Goal: Find contact information: Find contact information

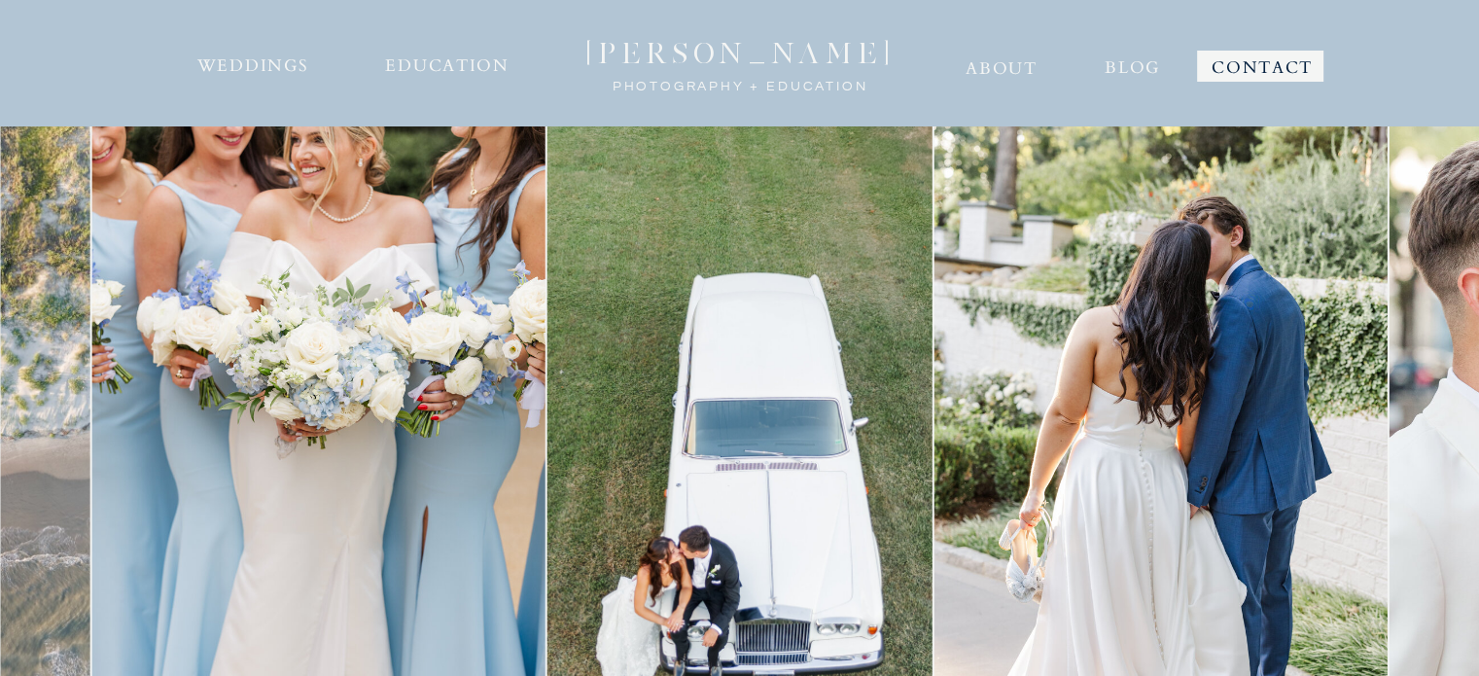
click at [1231, 65] on nav "CONTACT" at bounding box center [1262, 63] width 106 height 27
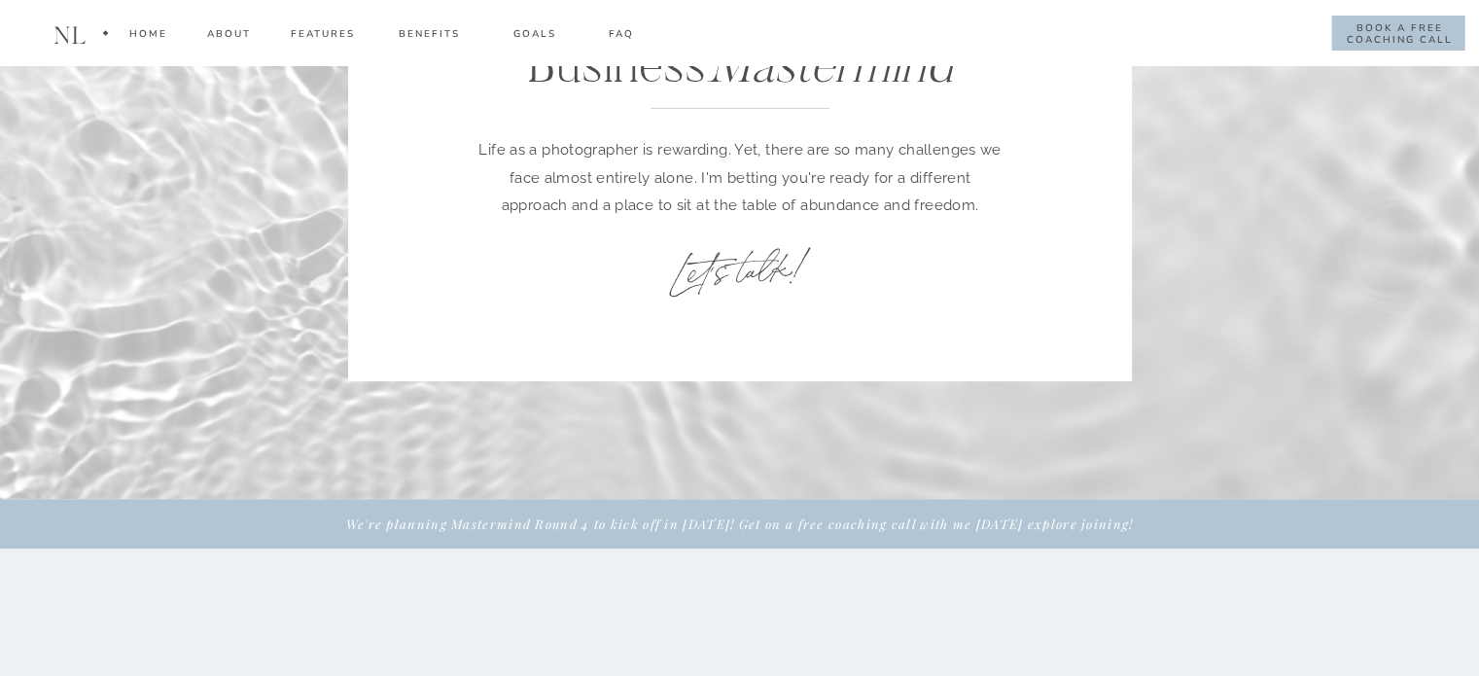
scroll to position [389, 0]
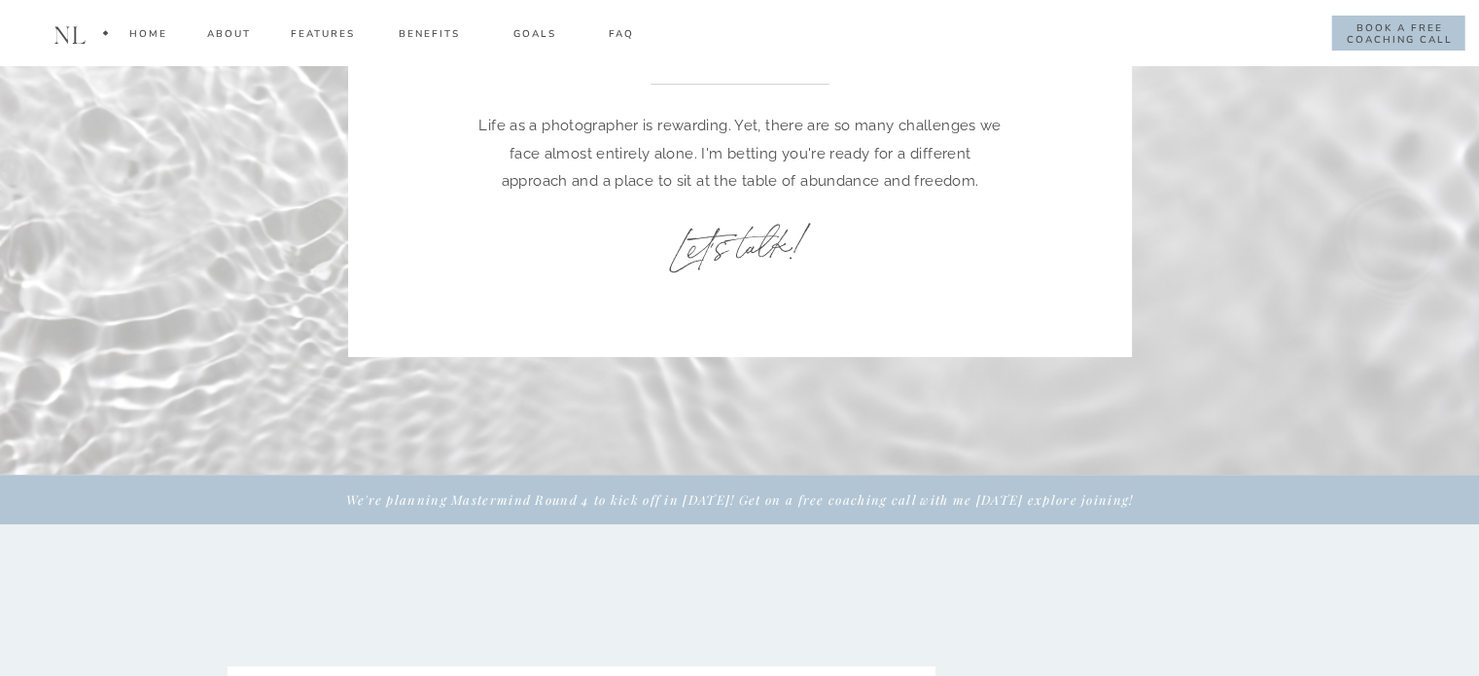
click at [722, 223] on h2 "Let's talk!" at bounding box center [740, 243] width 328 height 70
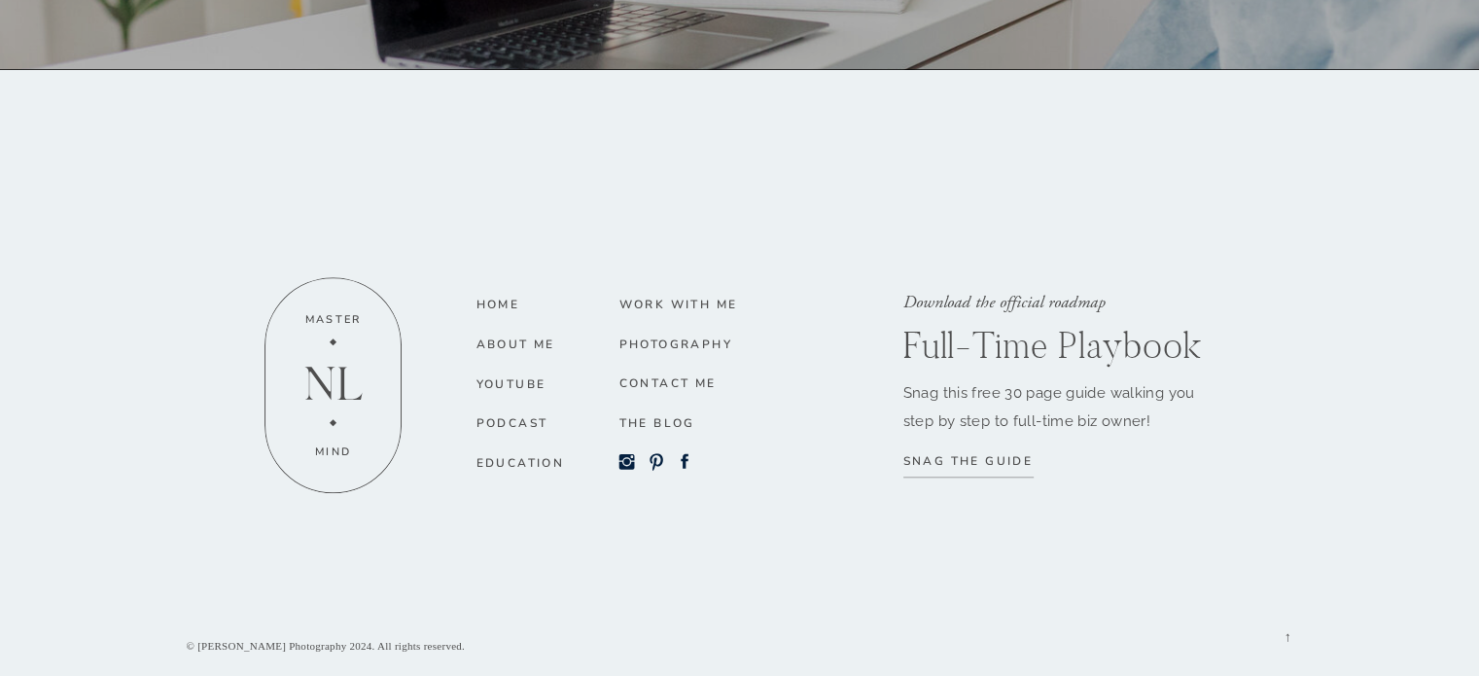
scroll to position [231, 0]
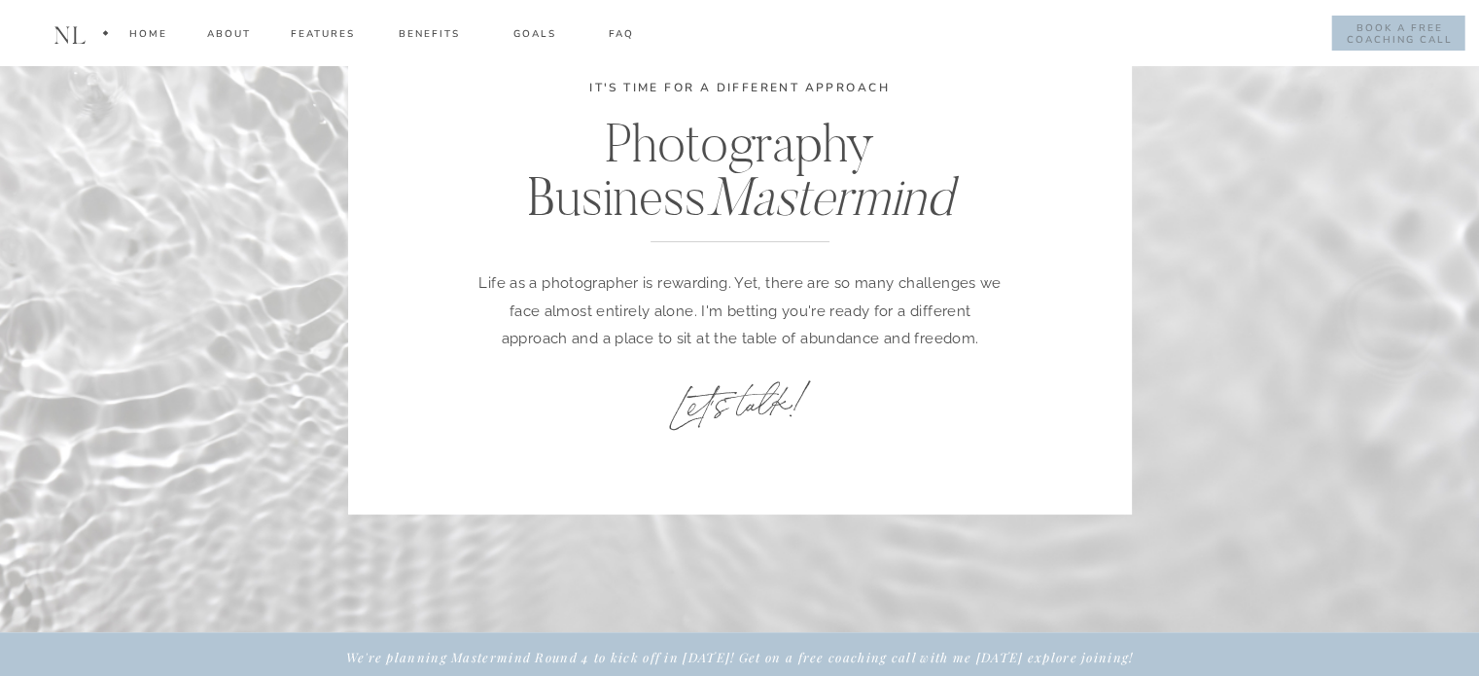
click at [1413, 26] on nav "book a free coaching call" at bounding box center [1399, 33] width 107 height 23
click at [152, 30] on div "Home" at bounding box center [147, 37] width 39 height 22
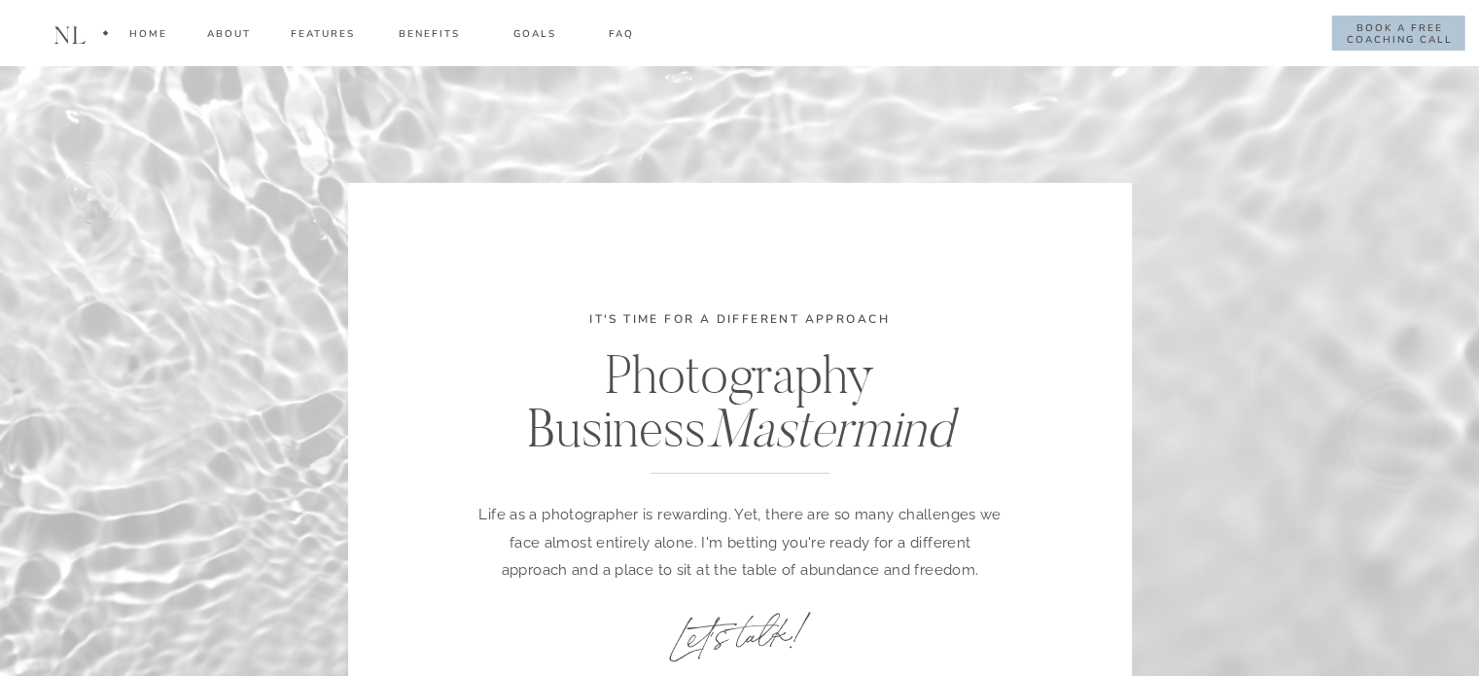
scroll to position [0, 0]
click at [163, 33] on div "Home" at bounding box center [147, 37] width 39 height 22
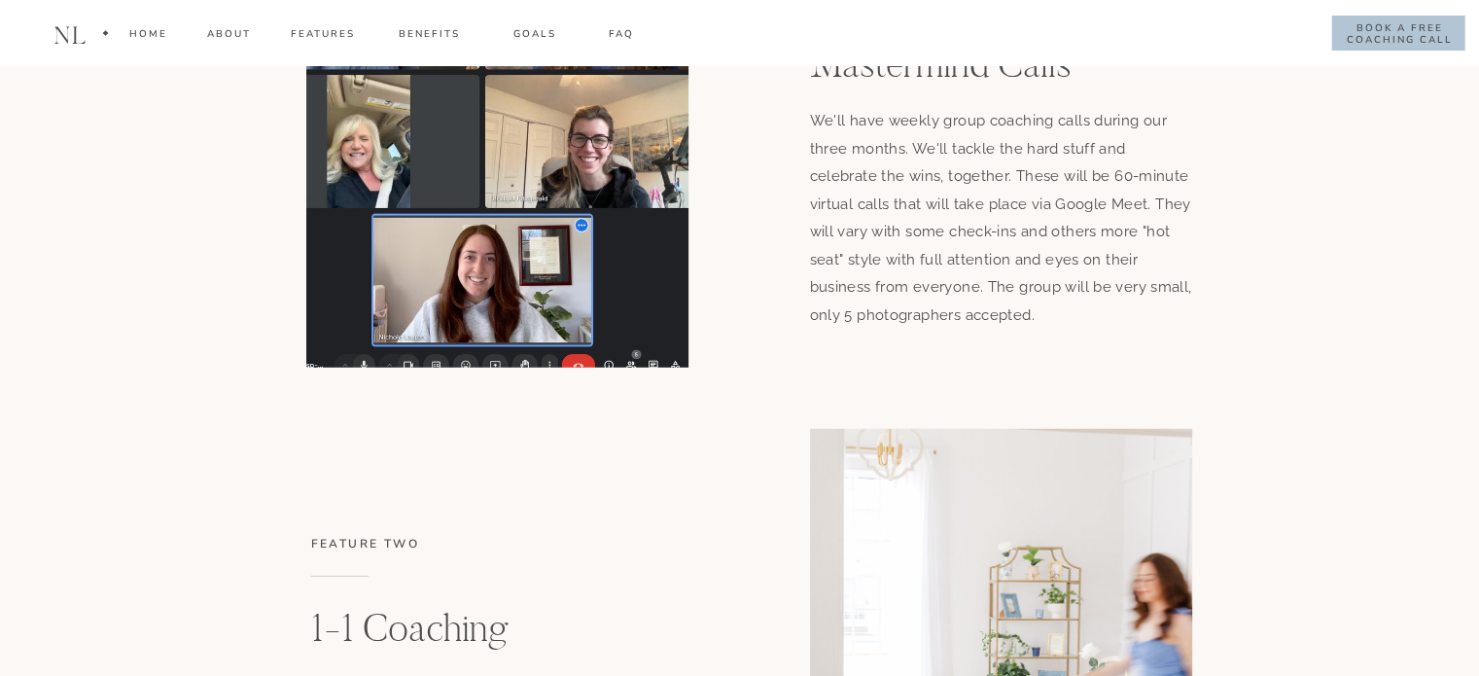
scroll to position [5347, 0]
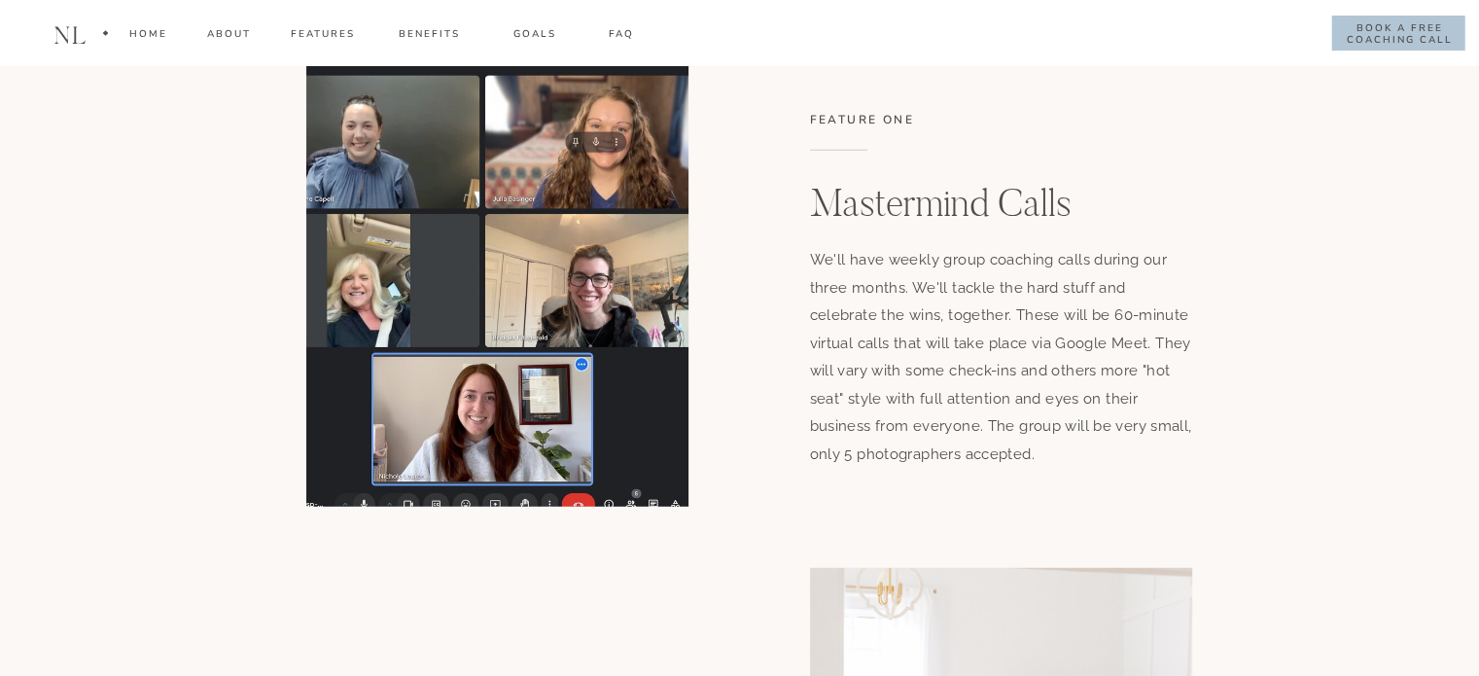
click at [878, 123] on h3 "feature one" at bounding box center [898, 122] width 177 height 22
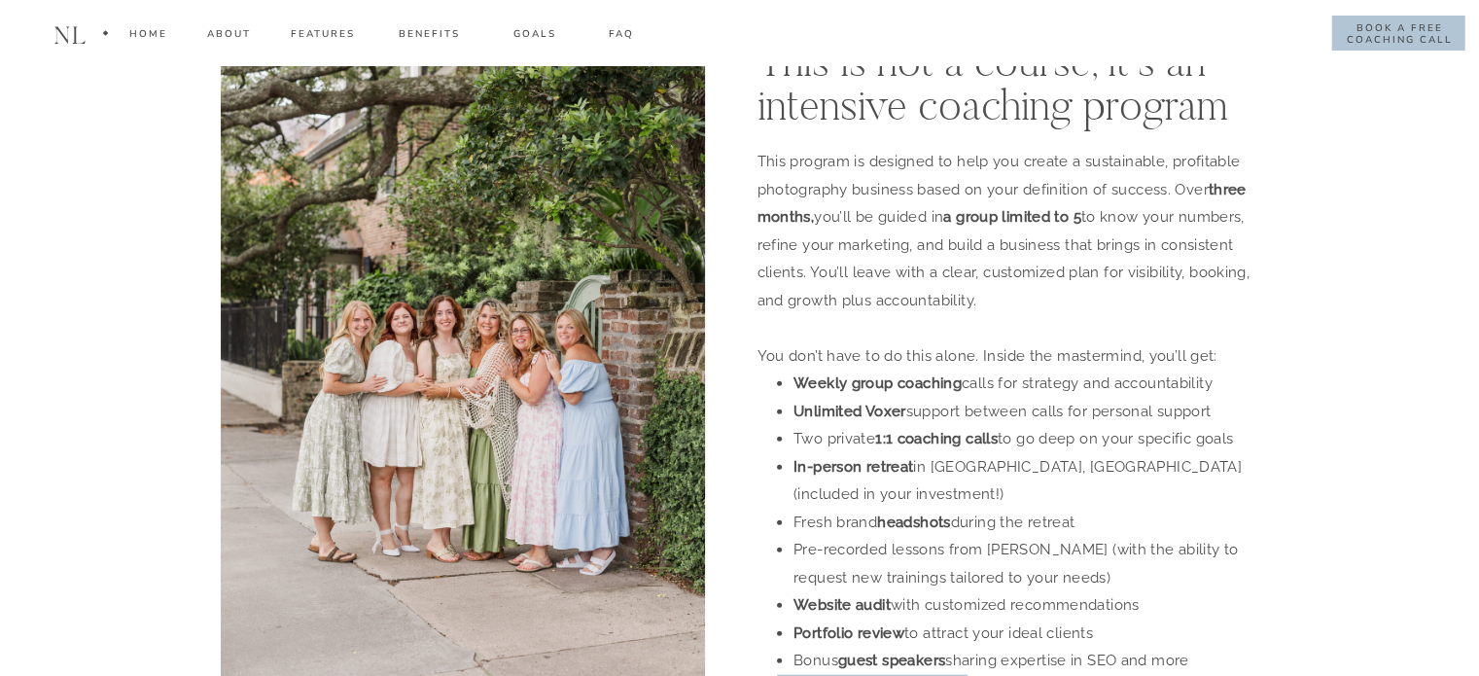
scroll to position [11958, 0]
